Goal: Task Accomplishment & Management: Manage account settings

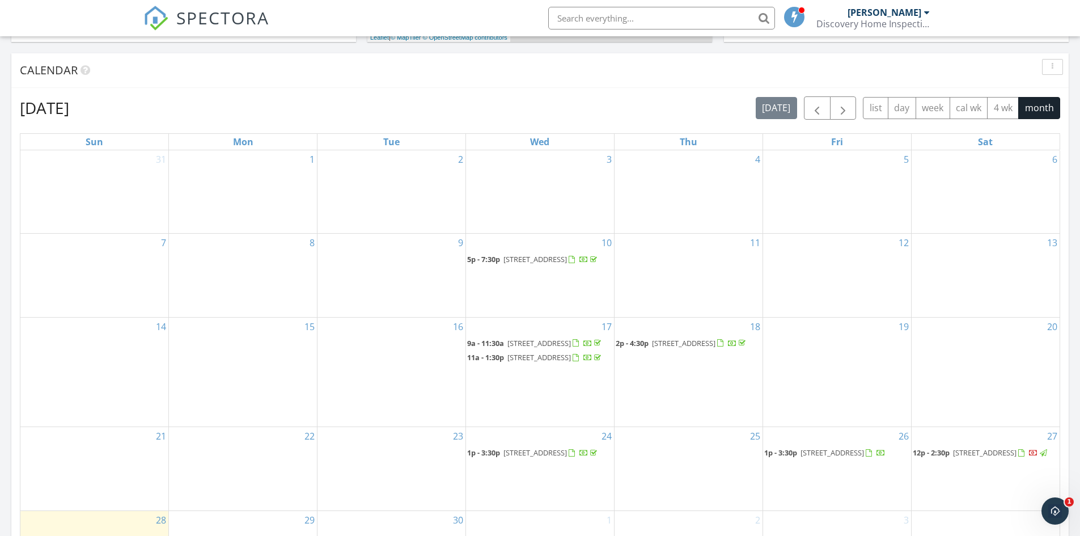
drag, startPoint x: 977, startPoint y: 456, endPoint x: 977, endPoint y: 462, distance: 6.2
click at [977, 458] on span "3011 S 124th E Ave, Tulsa 74129" at bounding box center [985, 452] width 64 height 10
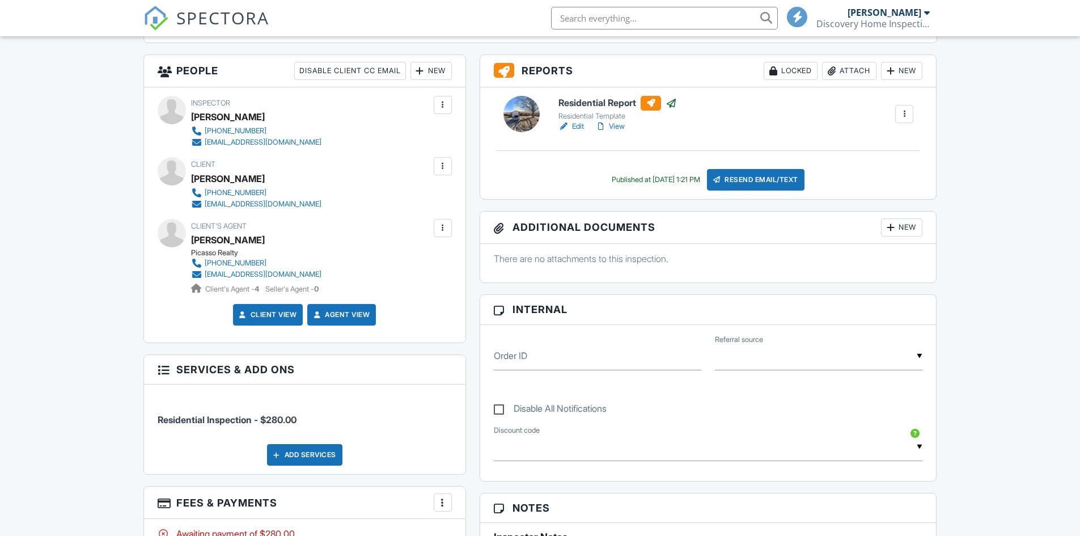
scroll to position [624, 0]
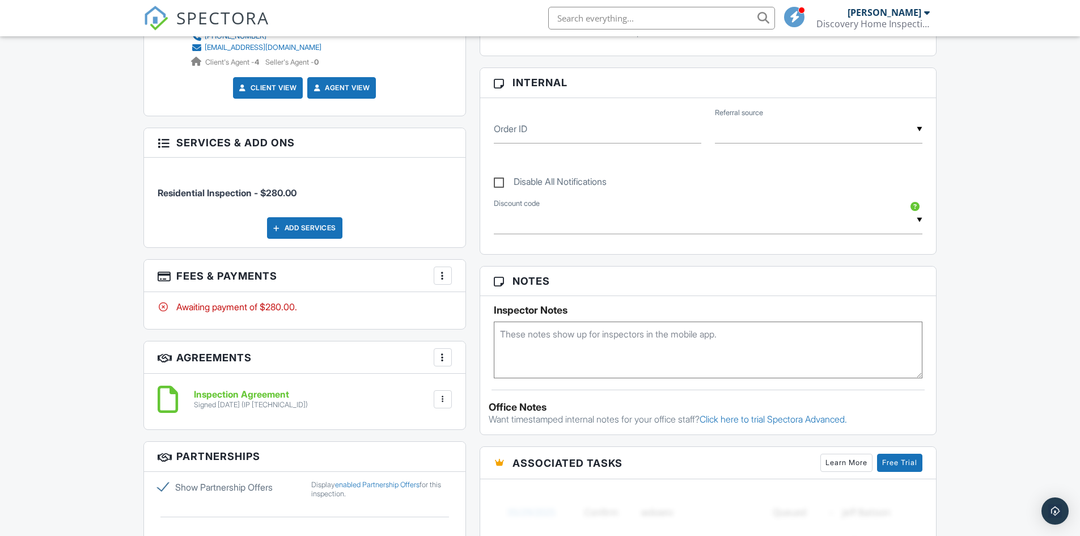
click at [445, 277] on div at bounding box center [442, 275] width 11 height 11
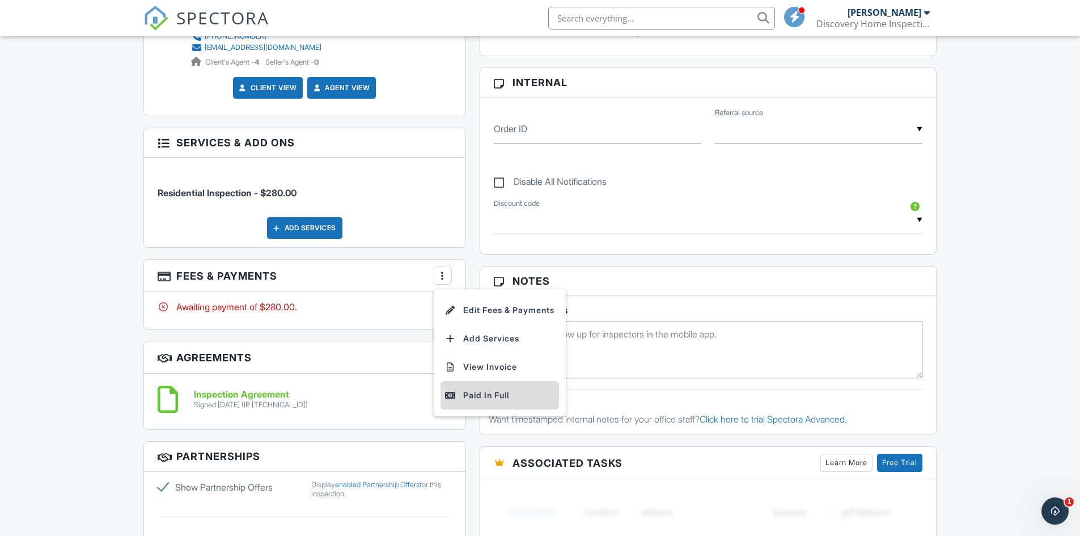
click at [466, 394] on div "Paid In Full" at bounding box center [499, 395] width 109 height 14
